Goal: Contribute content: Add original content to the website for others to see

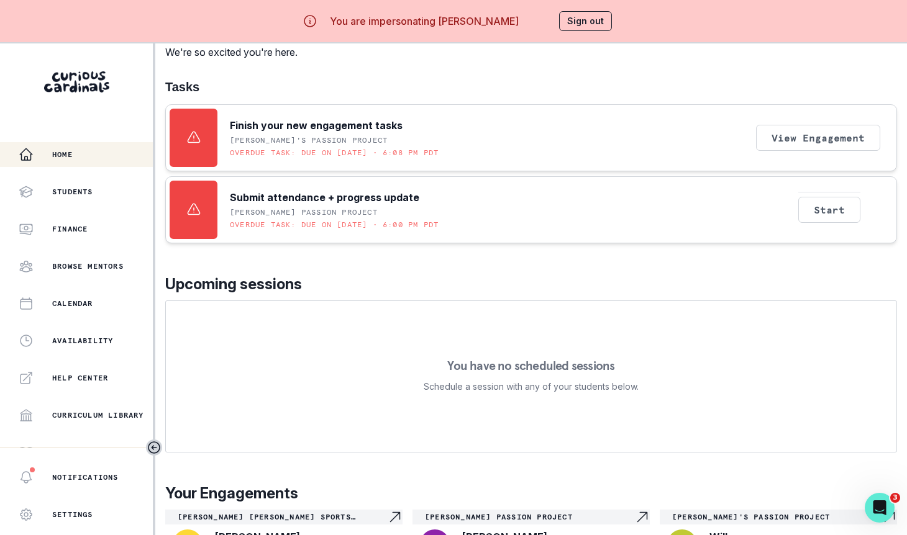
scroll to position [121, 0]
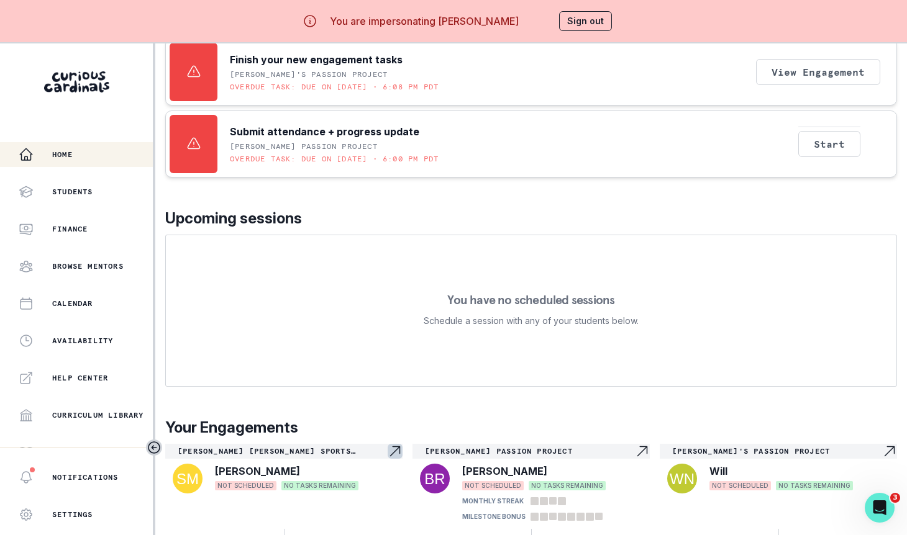
click at [341, 464] on div "[PERSON_NAME]" at bounding box center [305, 471] width 180 height 15
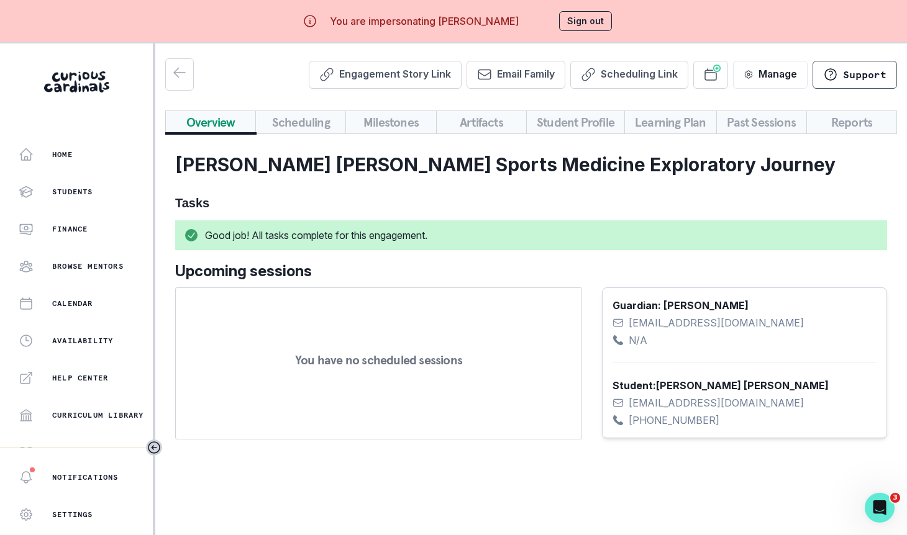
click at [468, 130] on button "Artifacts" at bounding box center [481, 123] width 91 height 24
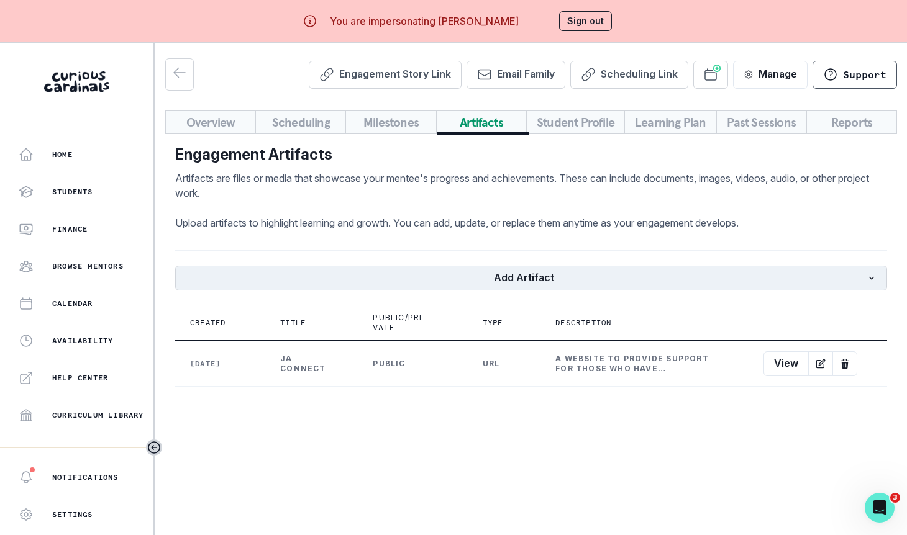
click at [609, 274] on button "Add Artifact" at bounding box center [531, 278] width 712 height 25
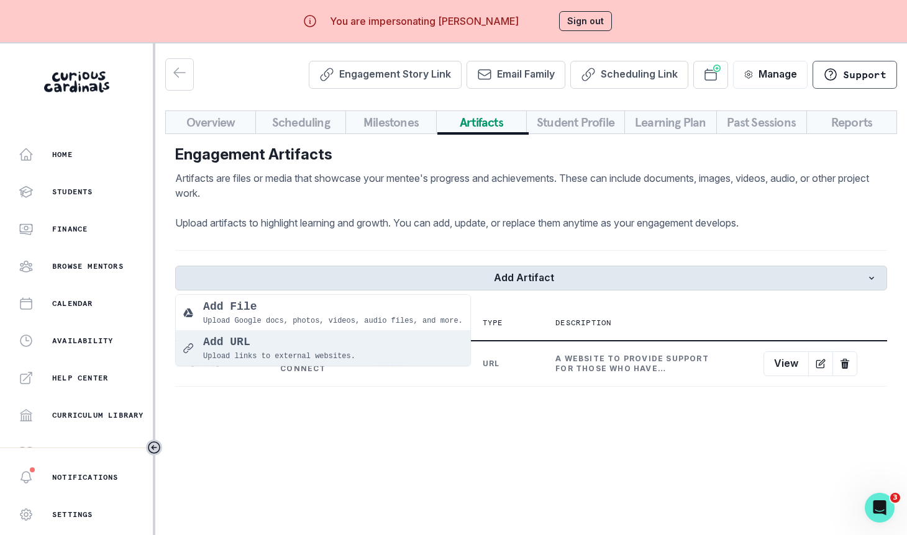
click at [336, 343] on p "Add URL" at bounding box center [279, 342] width 152 height 17
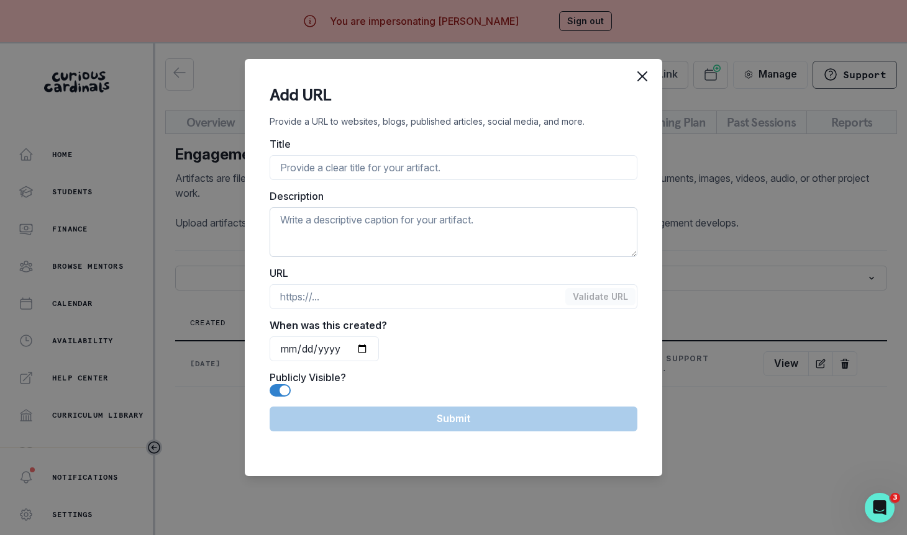
click at [379, 248] on textarea "Description" at bounding box center [454, 232] width 368 height 50
paste textarea "[URL][DOMAIN_NAME]"
type textarea "[URL][DOMAIN_NAME]"
click at [352, 304] on input at bounding box center [454, 296] width 368 height 25
paste input "[URL][DOMAIN_NAME]"
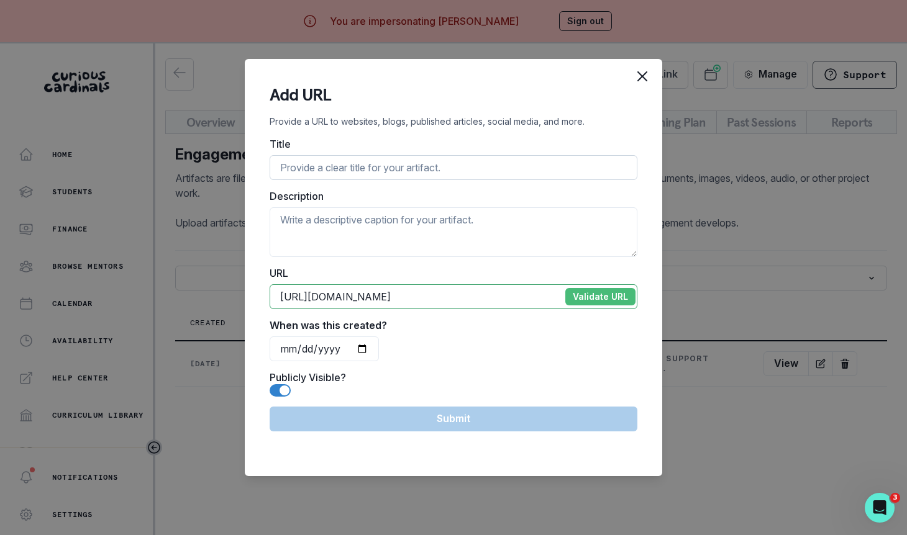
type input "[URL][DOMAIN_NAME]"
click at [413, 166] on input "Title" at bounding box center [454, 167] width 368 height 25
paste input "The Stanford Journal of Science, Technology, and Society"
click at [407, 216] on textarea "Description" at bounding box center [454, 232] width 368 height 50
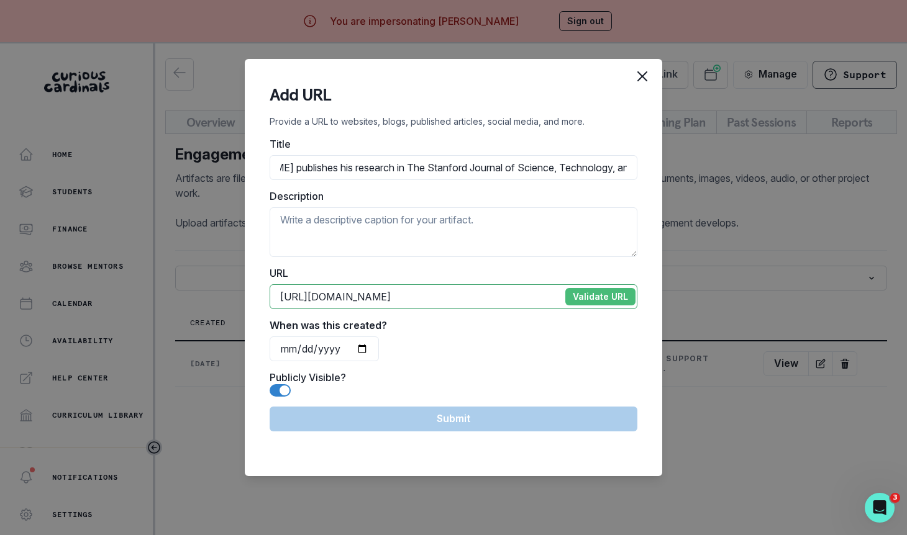
drag, startPoint x: 414, startPoint y: 166, endPoint x: 692, endPoint y: 171, distance: 278.3
click at [692, 171] on div "Add URL Provide a URL to websites, blogs, published articles, social media, and…" at bounding box center [453, 267] width 907 height 535
type input "[PERSON_NAME] publishes his research"
click at [416, 242] on textarea "Description" at bounding box center [454, 232] width 368 height 50
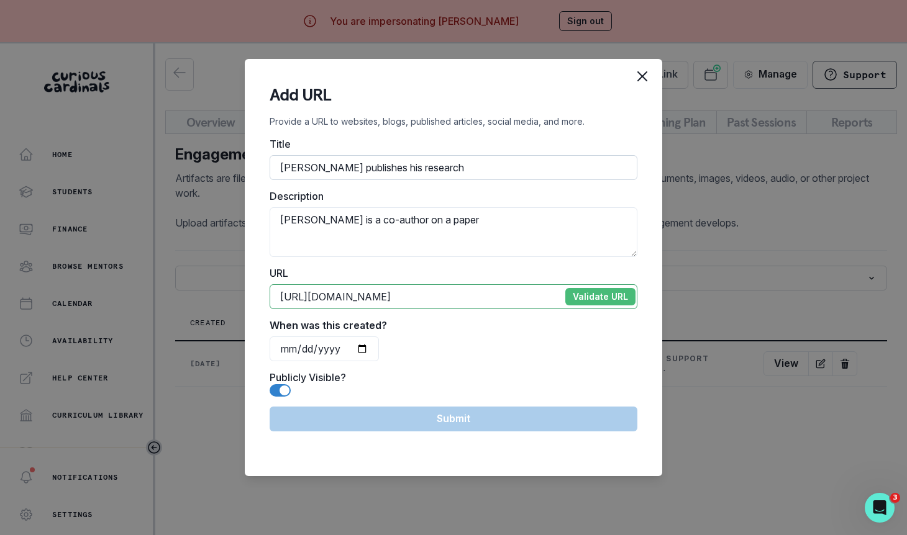
click at [423, 171] on input "[PERSON_NAME] publishes his research" at bounding box center [454, 167] width 368 height 25
click at [443, 208] on textarea "[PERSON_NAME] is a co-author on a paper" at bounding box center [454, 232] width 368 height 50
click at [444, 219] on textarea "[PERSON_NAME] is a co-author on a paper" at bounding box center [454, 232] width 368 height 50
paste textarea "in The Stanford Journal of Science, Technology, and Society"
click at [489, 219] on textarea "[PERSON_NAME] is a co-author on a paper in Stanford's in The Stanford Journal o…" at bounding box center [454, 232] width 368 height 50
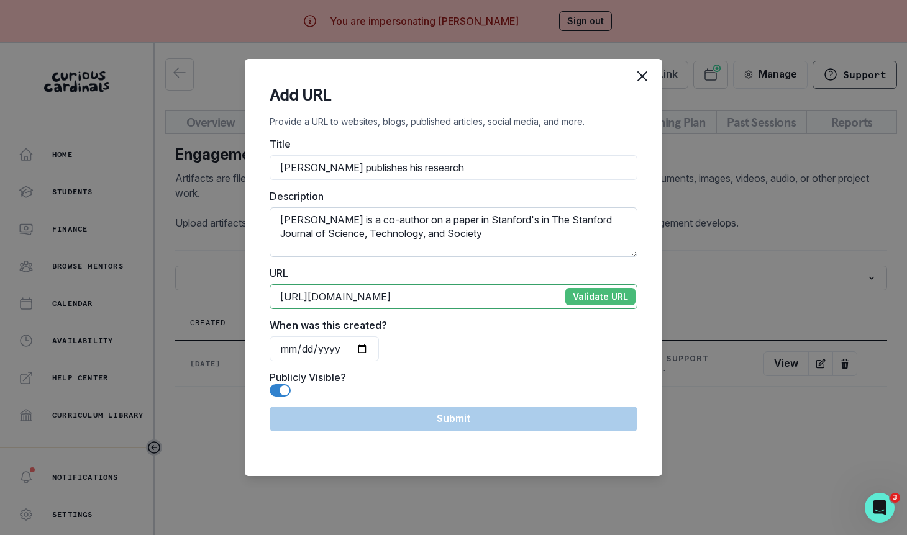
drag, startPoint x: 439, startPoint y: 219, endPoint x: 501, endPoint y: 219, distance: 62.7
click at [501, 219] on textarea "[PERSON_NAME] is a co-author on a paper in Stanford's in The Stanford Journal o…" at bounding box center [454, 232] width 368 height 50
click at [461, 237] on textarea "[PERSON_NAME] is a co-author on a paper in The Stanford Journal of Science, Tec…" at bounding box center [454, 232] width 368 height 50
type textarea "[PERSON_NAME] is a co-author on a paper in The Stanford Journal of Science, Tec…"
click at [603, 290] on button "Validate URL" at bounding box center [600, 296] width 70 height 17
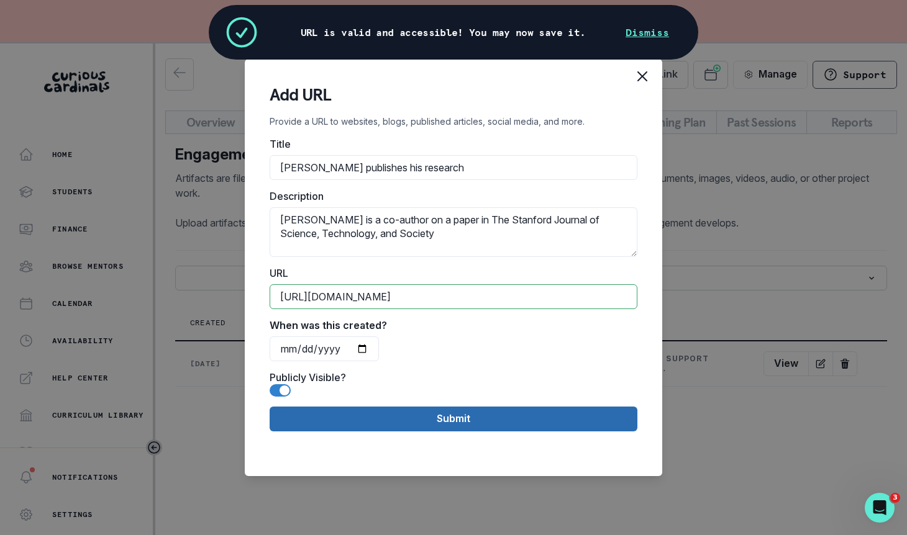
click at [488, 415] on button "Submit" at bounding box center [454, 419] width 368 height 25
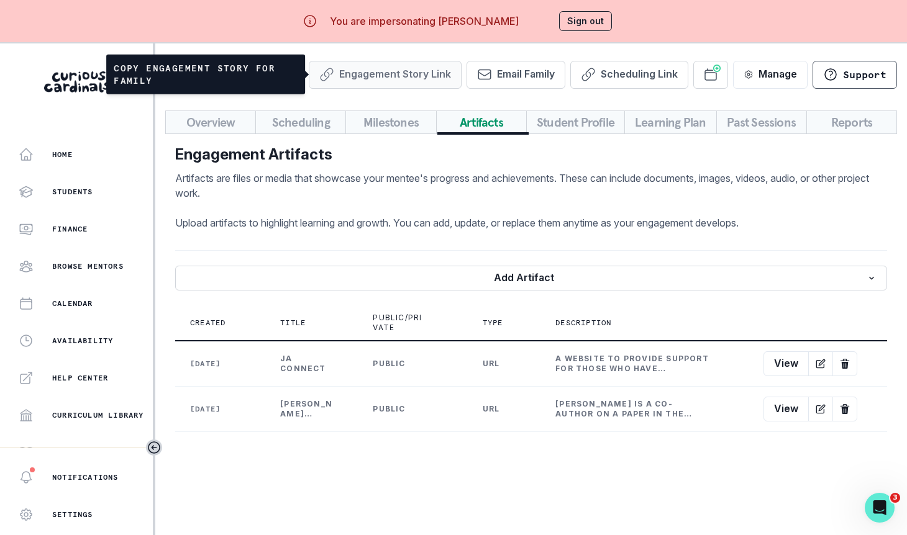
click at [367, 78] on button "Engagement Story Link" at bounding box center [385, 75] width 153 height 28
click at [460, 66] on button "Engagement Story Link" at bounding box center [385, 75] width 153 height 28
